Goal: Information Seeking & Learning: Learn about a topic

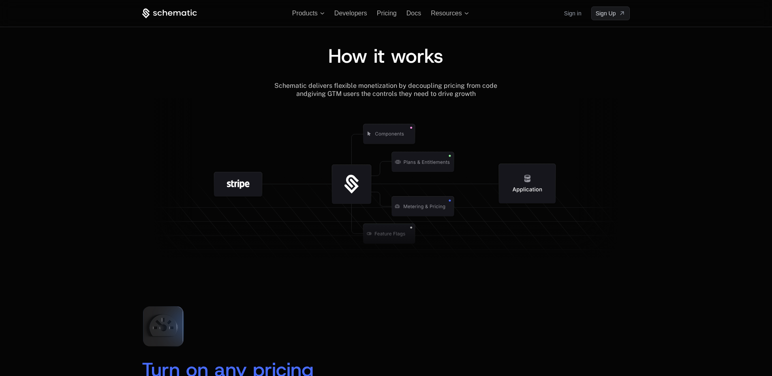
scroll to position [869, 0]
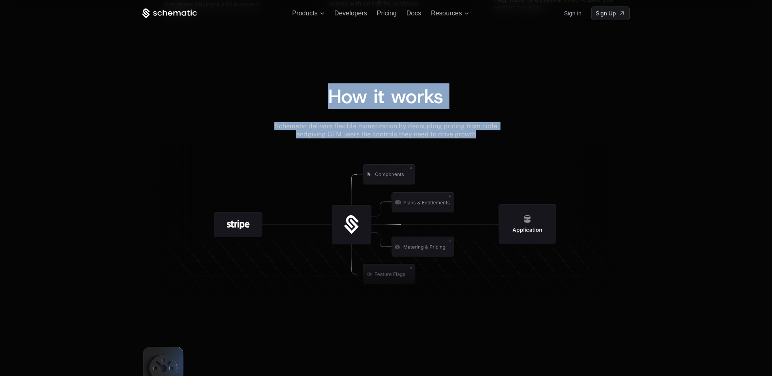
drag, startPoint x: 327, startPoint y: 93, endPoint x: 493, endPoint y: 135, distance: 170.4
click at [493, 135] on div "How it works Schematic delivers flexible monetization by decoupling pricing fro…" at bounding box center [386, 197] width 488 height 221
copy div "How it works Schematic delivers flexible monetization by decoupling pricing fro…"
